Goal: Obtain resource: Download file/media

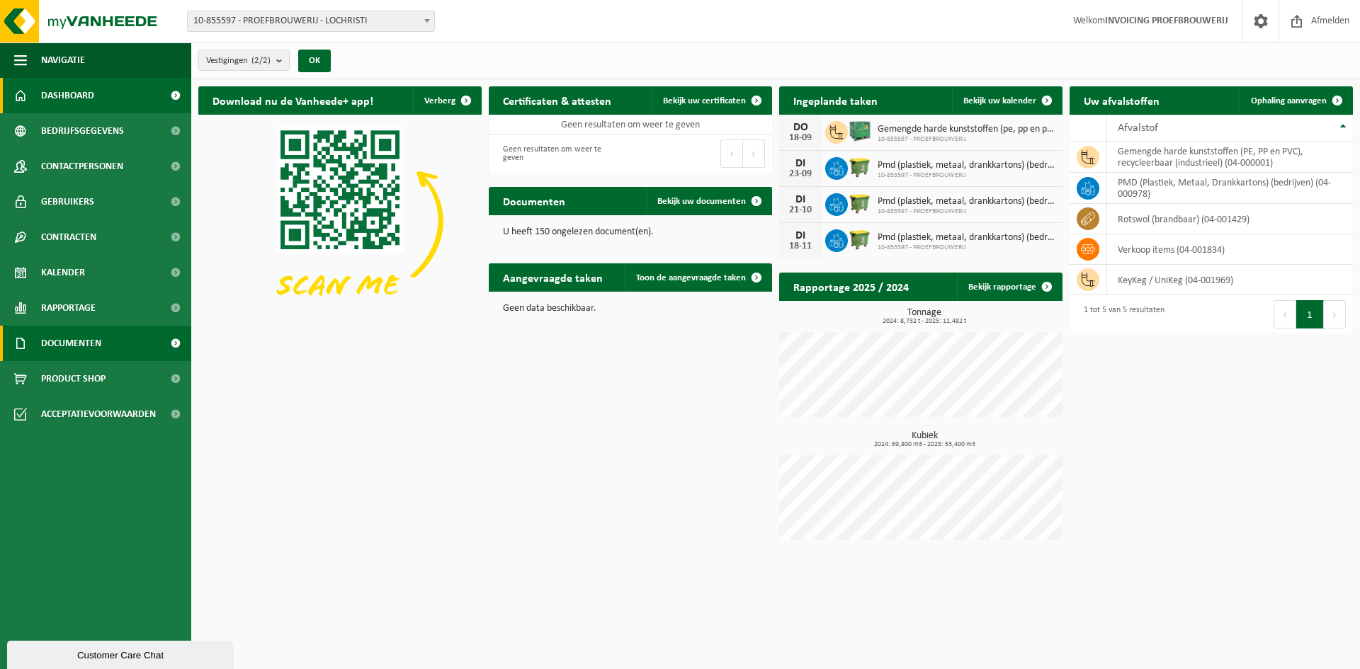
click at [94, 343] on span "Documenten" at bounding box center [71, 343] width 60 height 35
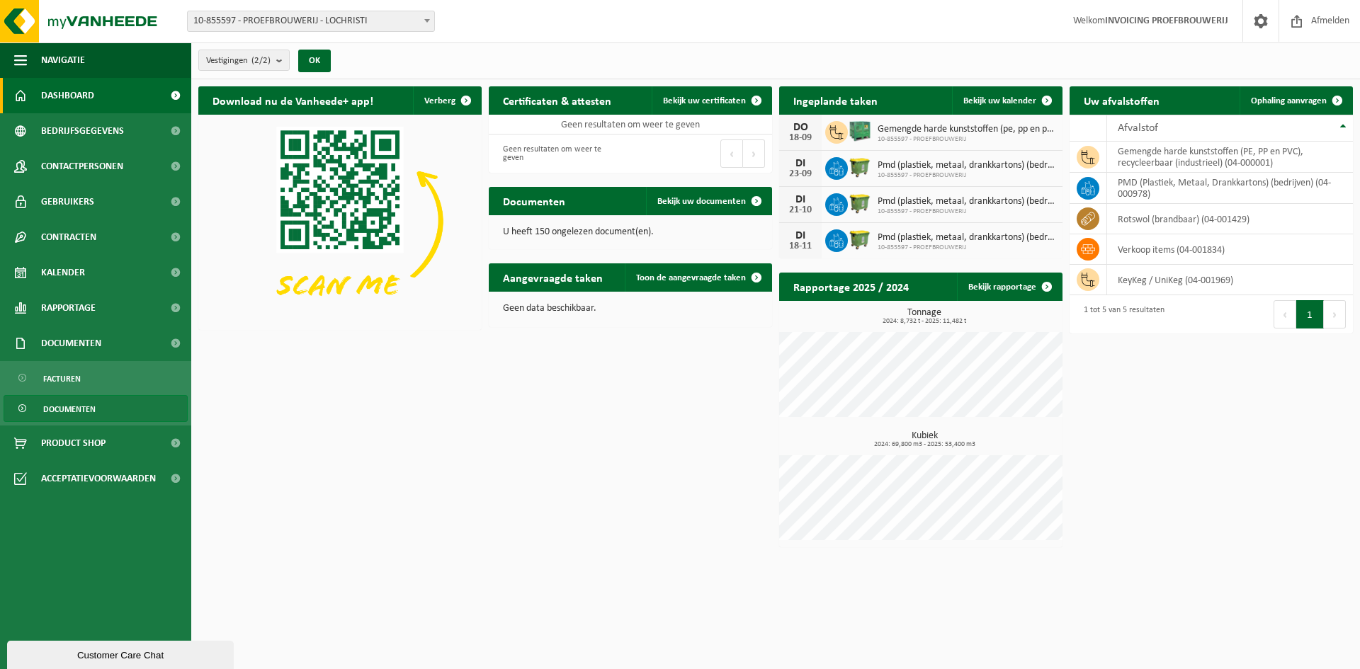
click at [79, 406] on span "Documenten" at bounding box center [69, 409] width 52 height 27
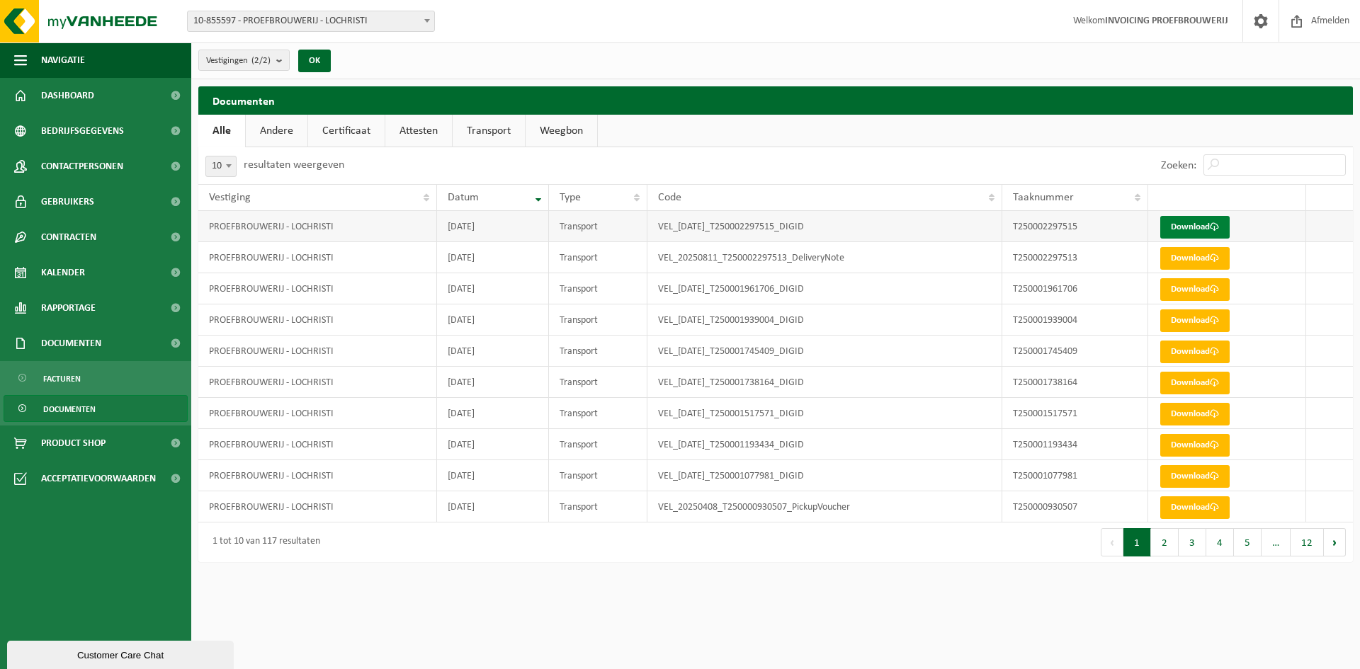
click at [1202, 222] on link "Download" at bounding box center [1194, 227] width 69 height 23
click at [280, 129] on link "Andere" at bounding box center [277, 131] width 62 height 33
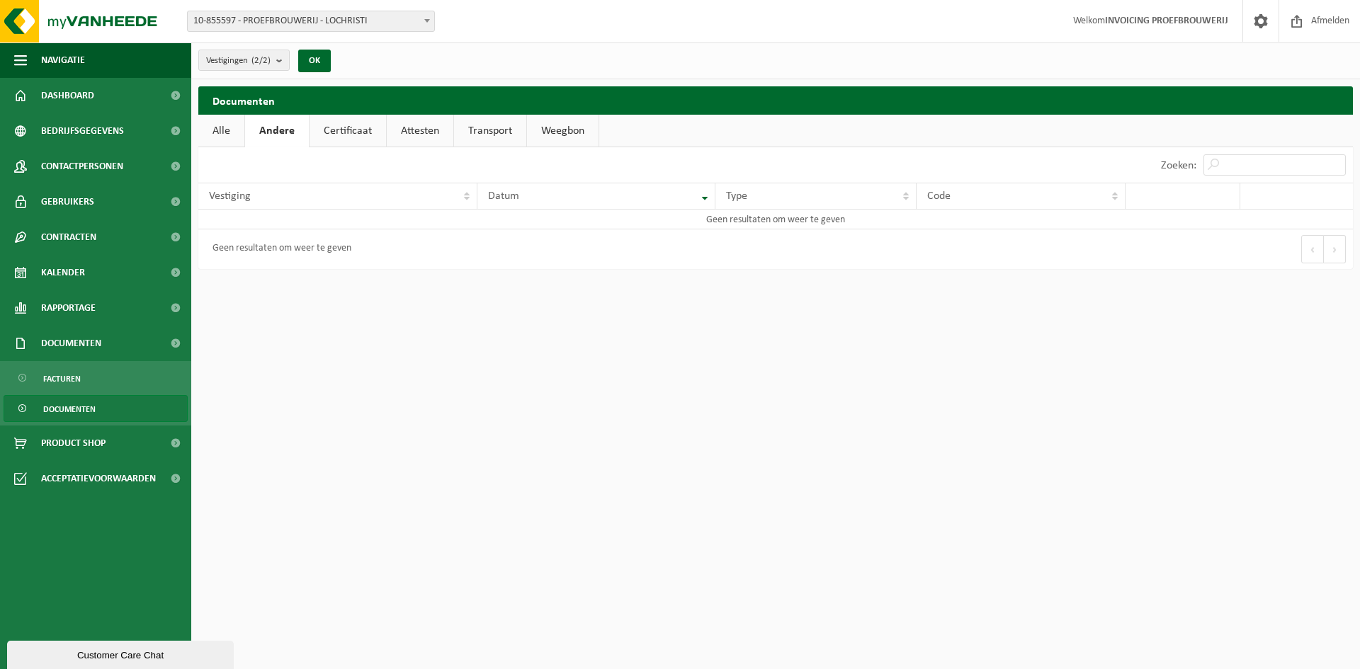
click at [229, 126] on link "Alle" at bounding box center [221, 131] width 46 height 33
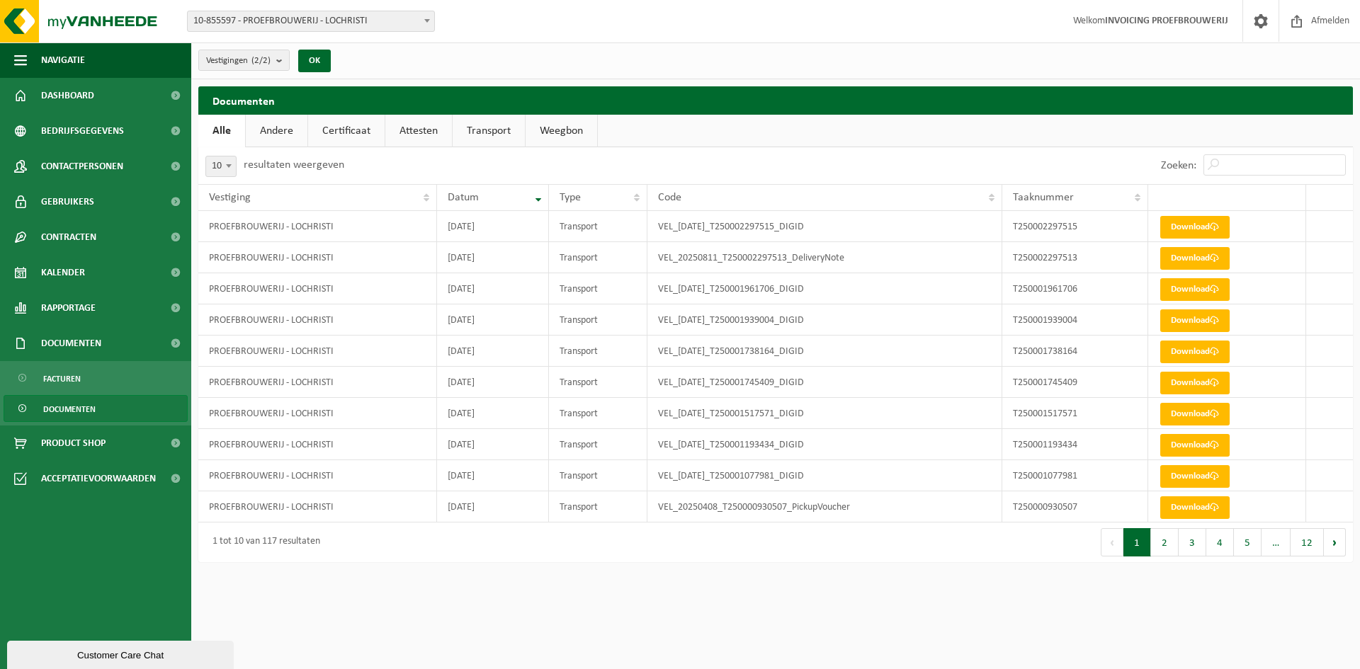
click at [548, 127] on link "Weegbon" at bounding box center [561, 131] width 72 height 33
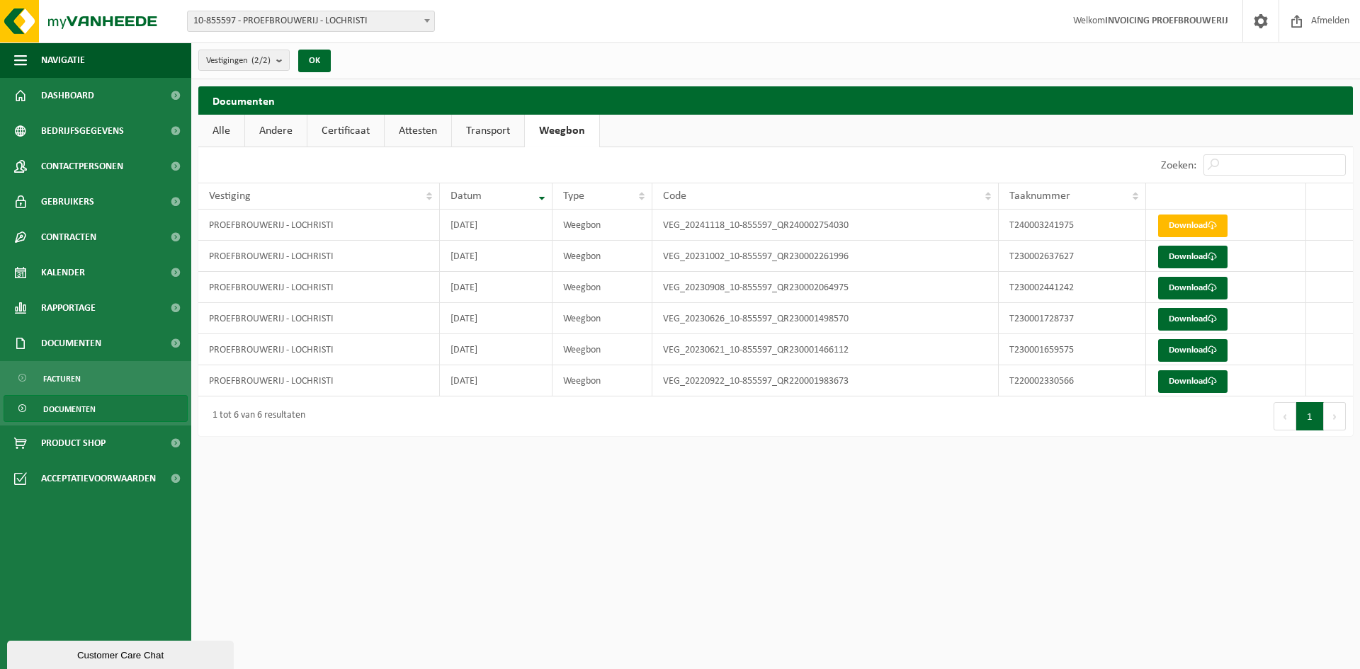
click at [504, 132] on link "Transport" at bounding box center [488, 131] width 72 height 33
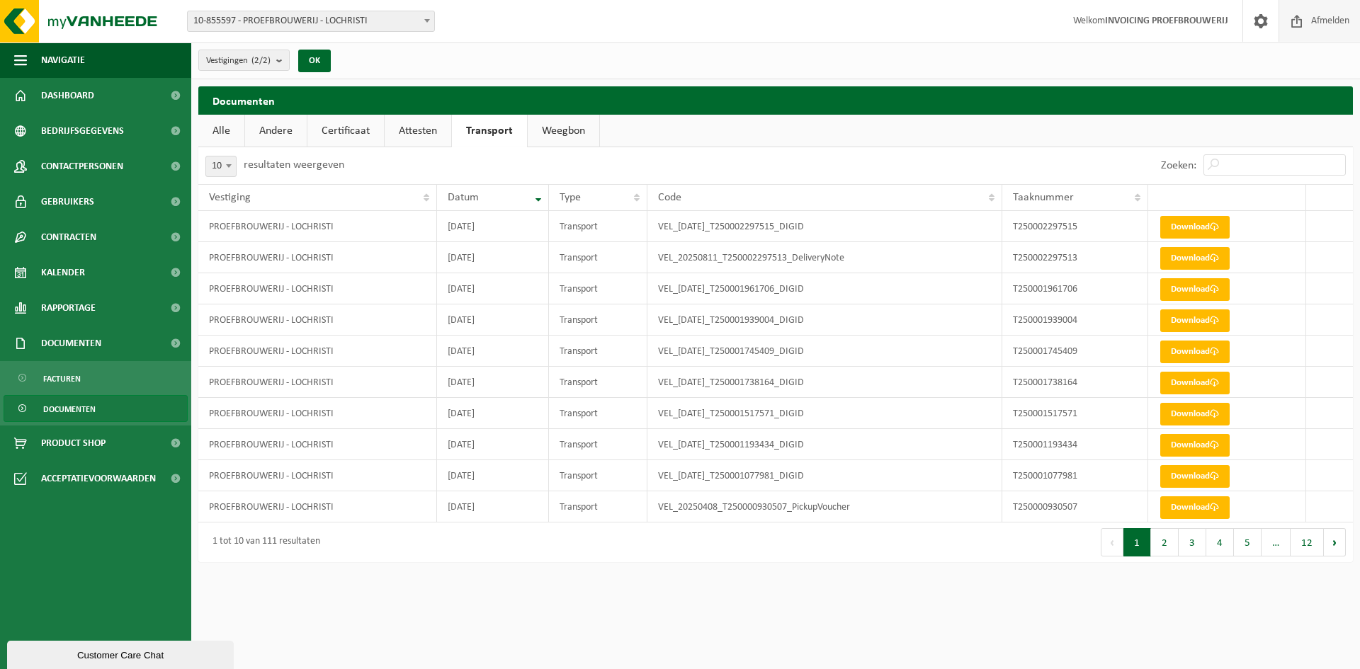
click at [1303, 20] on span at bounding box center [1296, 21] width 21 height 42
